Goal: Check status: Check status

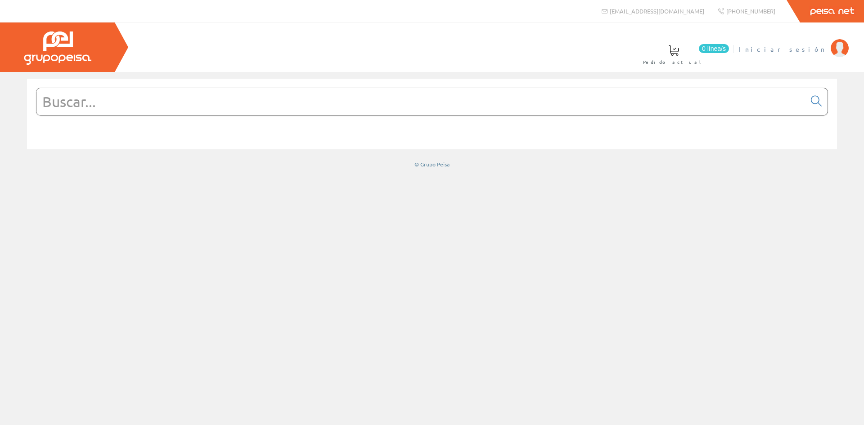
click at [798, 50] on span "Iniciar sesión" at bounding box center [782, 49] width 87 height 9
click at [764, 54] on li "ELECT. Y SERV. BERDUN, SL Mi cuenta Mis datos Mis ofertas Mis pedidos Mis albar…" at bounding box center [731, 54] width 240 height 35
click at [768, 49] on span "ELECT. Y SERV. [GEOGRAPHIC_DATA], SL" at bounding box center [720, 49] width 213 height 9
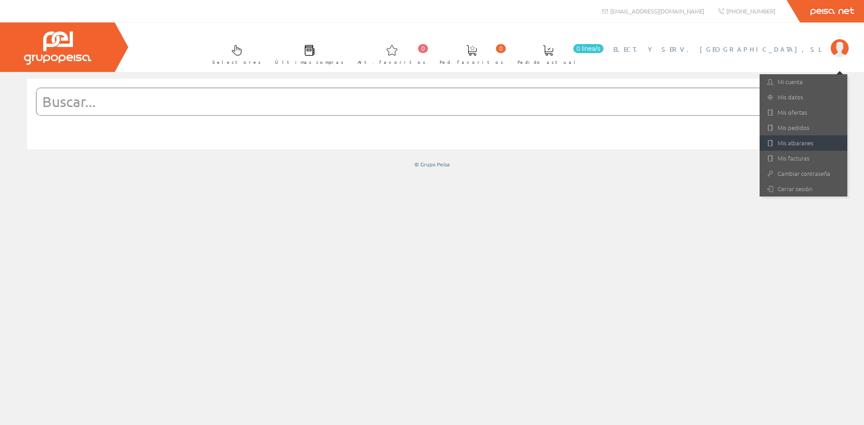
click at [778, 145] on link "Mis albaranes" at bounding box center [804, 143] width 88 height 15
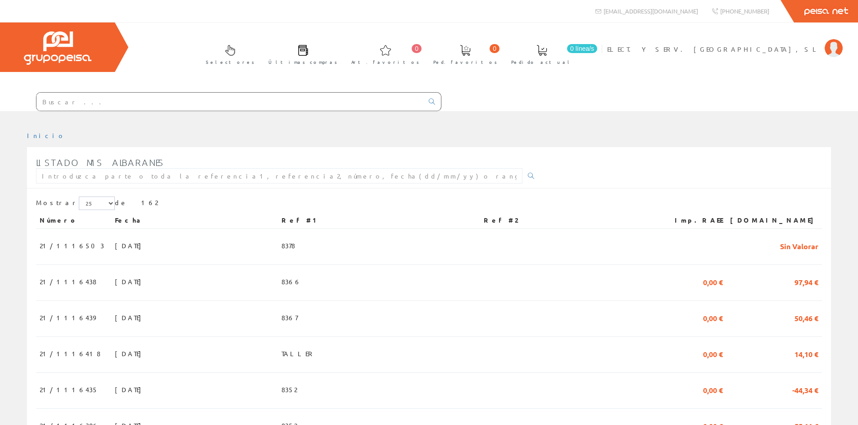
scroll to position [180, 0]
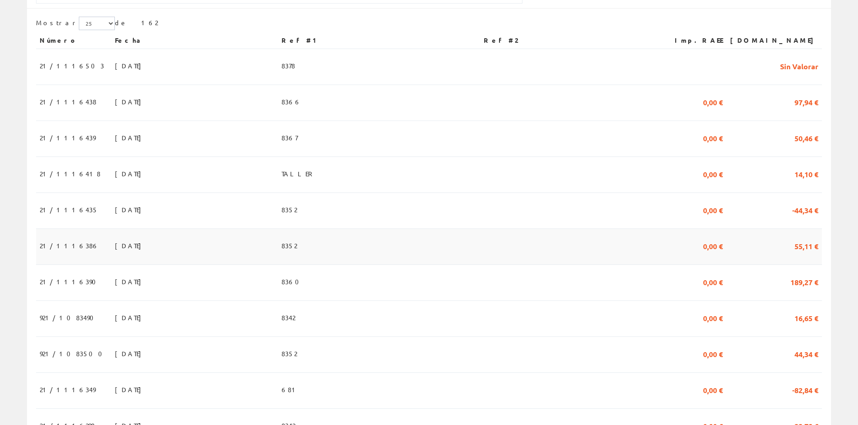
click at [278, 255] on td "[DATE]" at bounding box center [194, 247] width 167 height 36
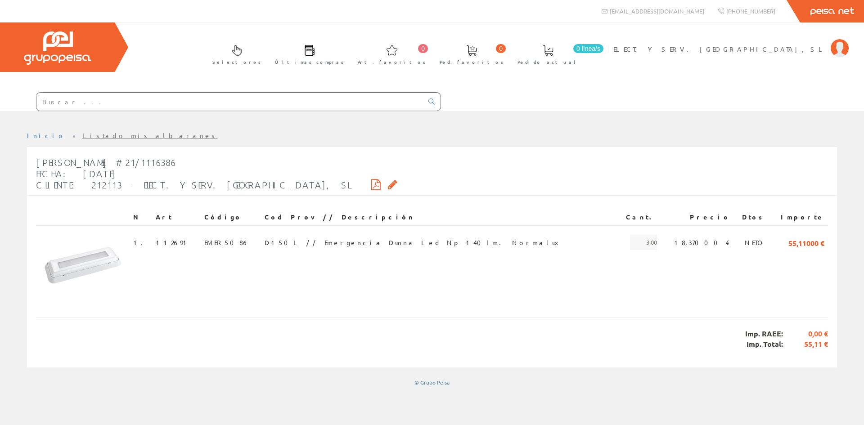
click at [82, 132] on link "Listado mis albaranes" at bounding box center [150, 135] width 136 height 8
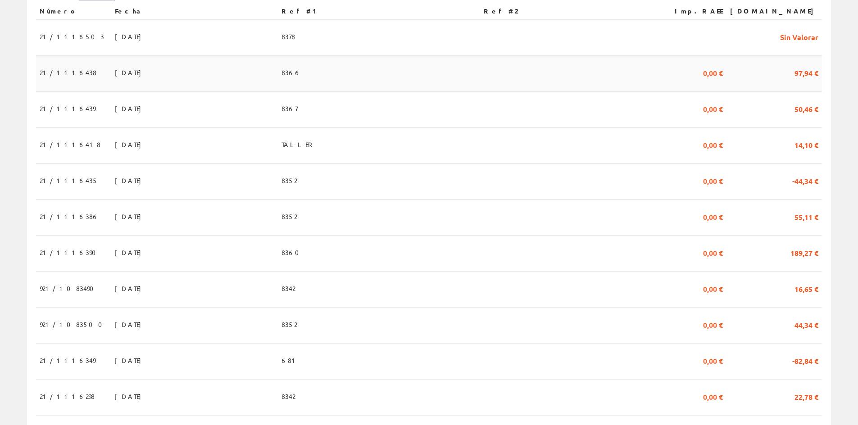
scroll to position [225, 0]
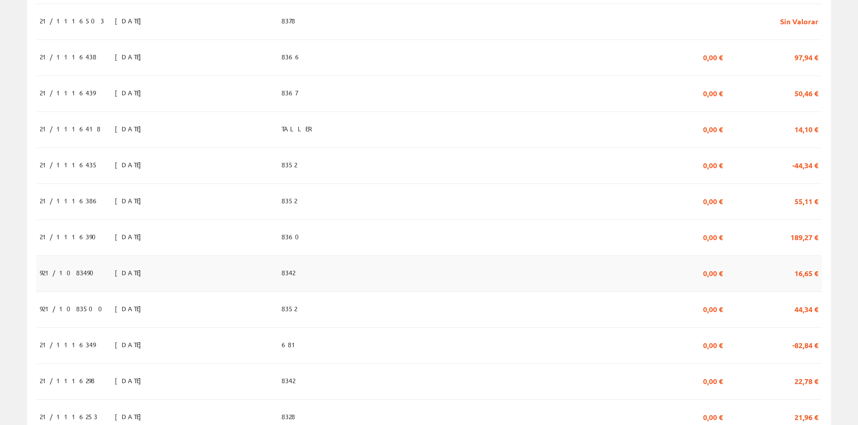
click at [194, 268] on td "12/09/2025" at bounding box center [194, 274] width 167 height 36
